Goal: Task Accomplishment & Management: Manage account settings

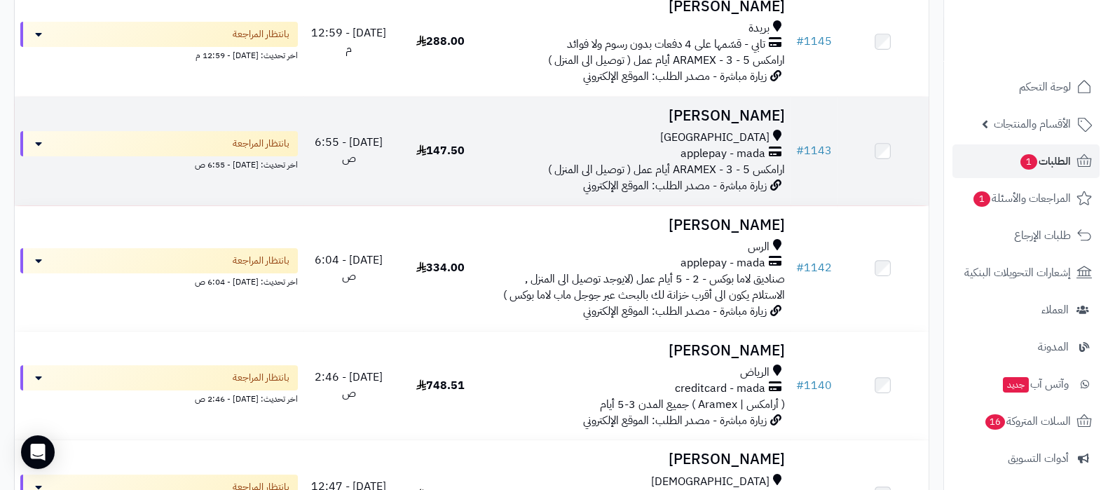
scroll to position [263, 0]
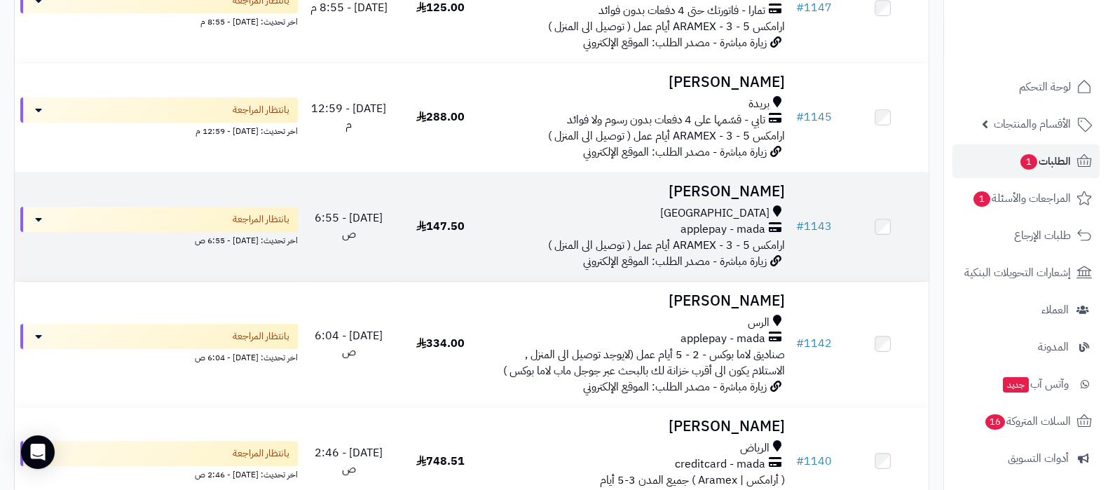
click at [739, 200] on h3 "[PERSON_NAME]" at bounding box center [637, 192] width 293 height 16
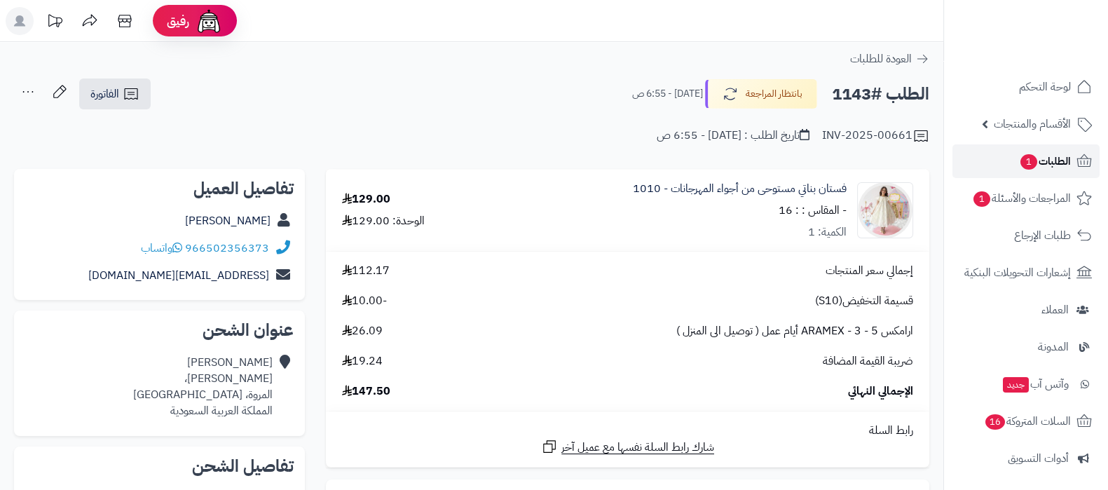
click at [984, 151] on link "الطلبات 1" at bounding box center [1025, 161] width 147 height 34
